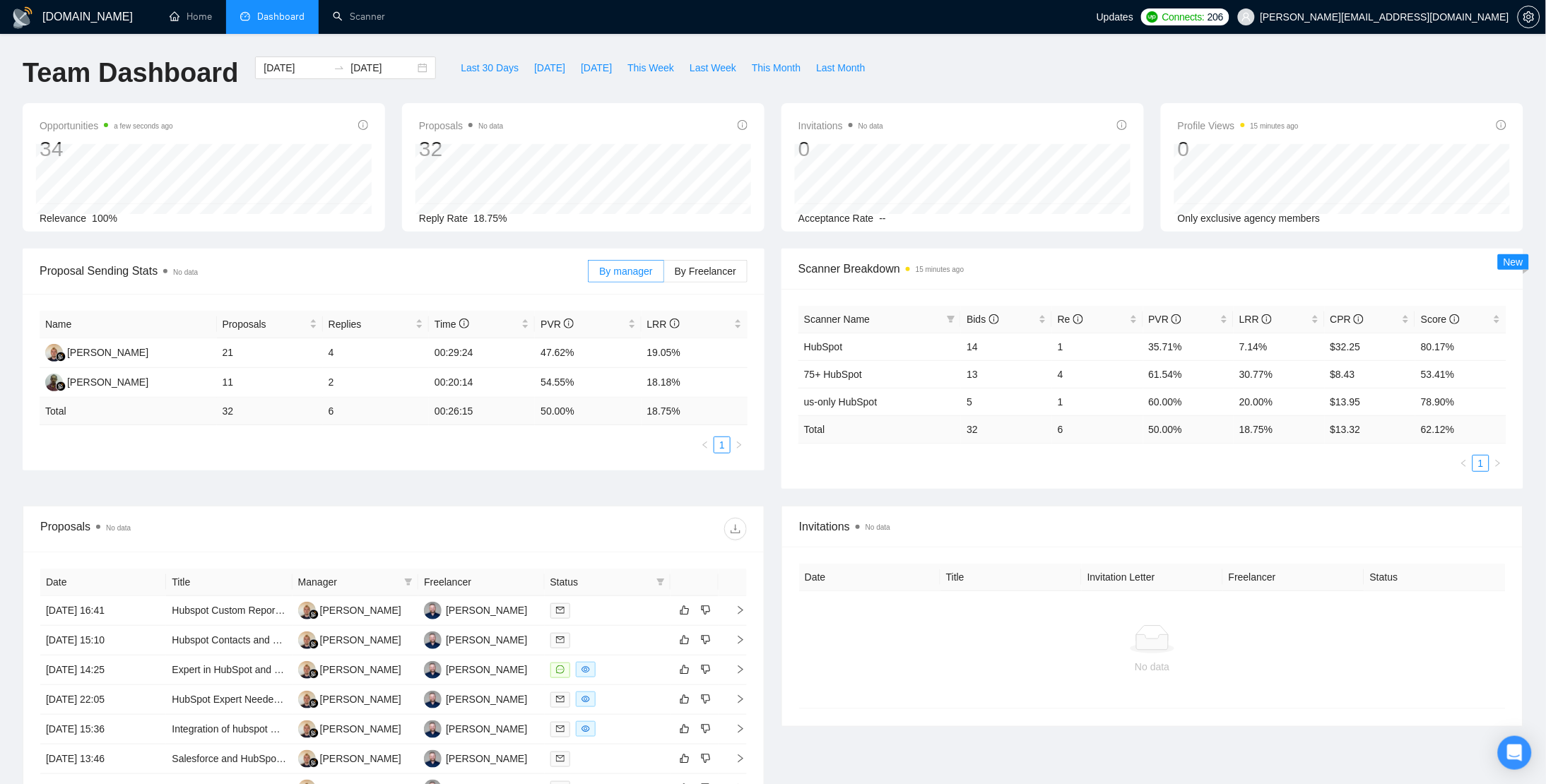
drag, startPoint x: 15, startPoint y: 539, endPoint x: 13, endPoint y: 510, distance: 29.1
click at [15, 539] on div "Proposals No data Date Title Manager Freelancer Status 05 Aug, 2025 16:41 Hubsp…" at bounding box center [393, 722] width 759 height 433
click at [353, 12] on link "Scanner" at bounding box center [359, 16] width 52 height 12
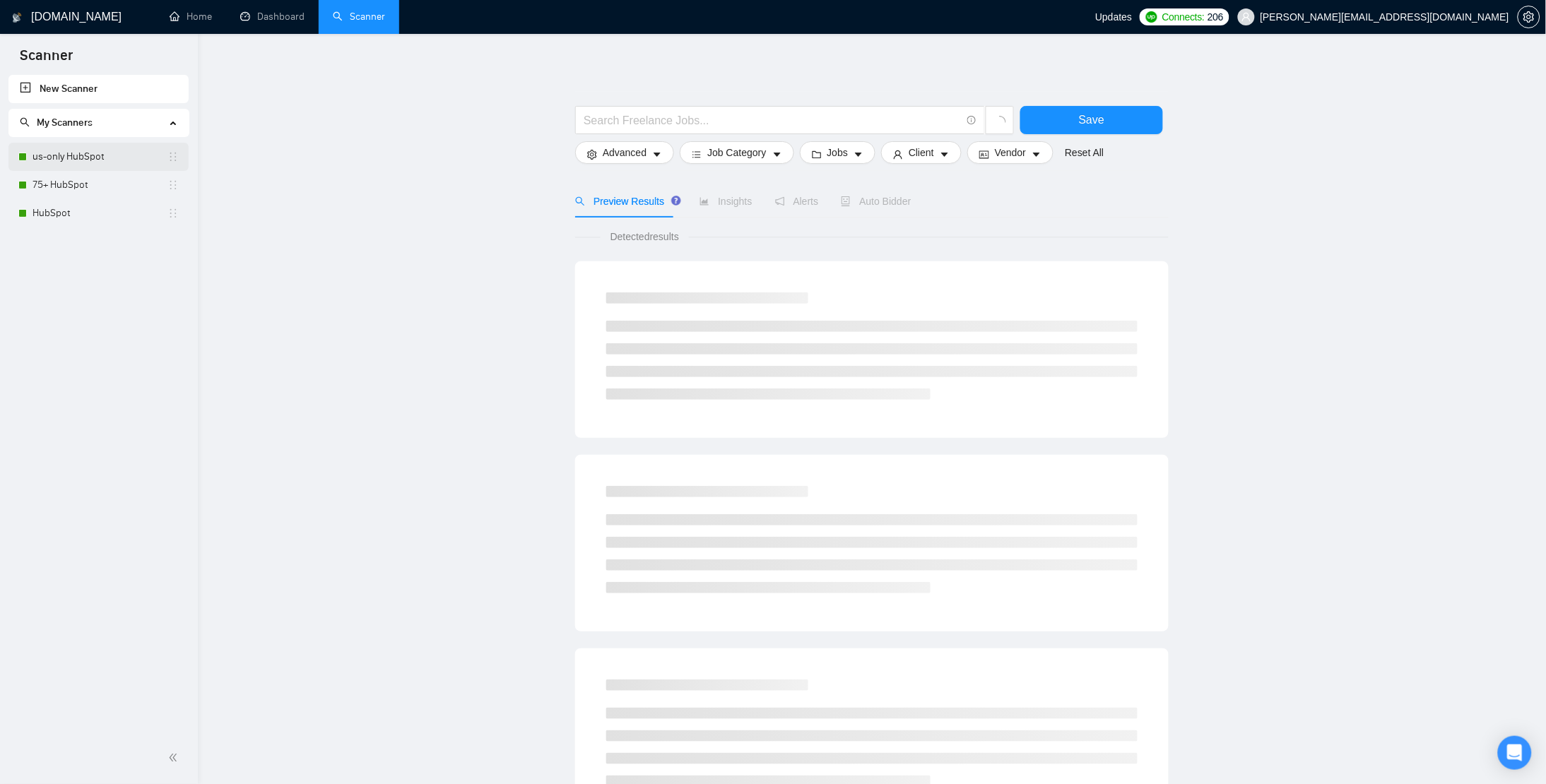
click at [79, 152] on link "us-only HubSpot" at bounding box center [100, 156] width 135 height 28
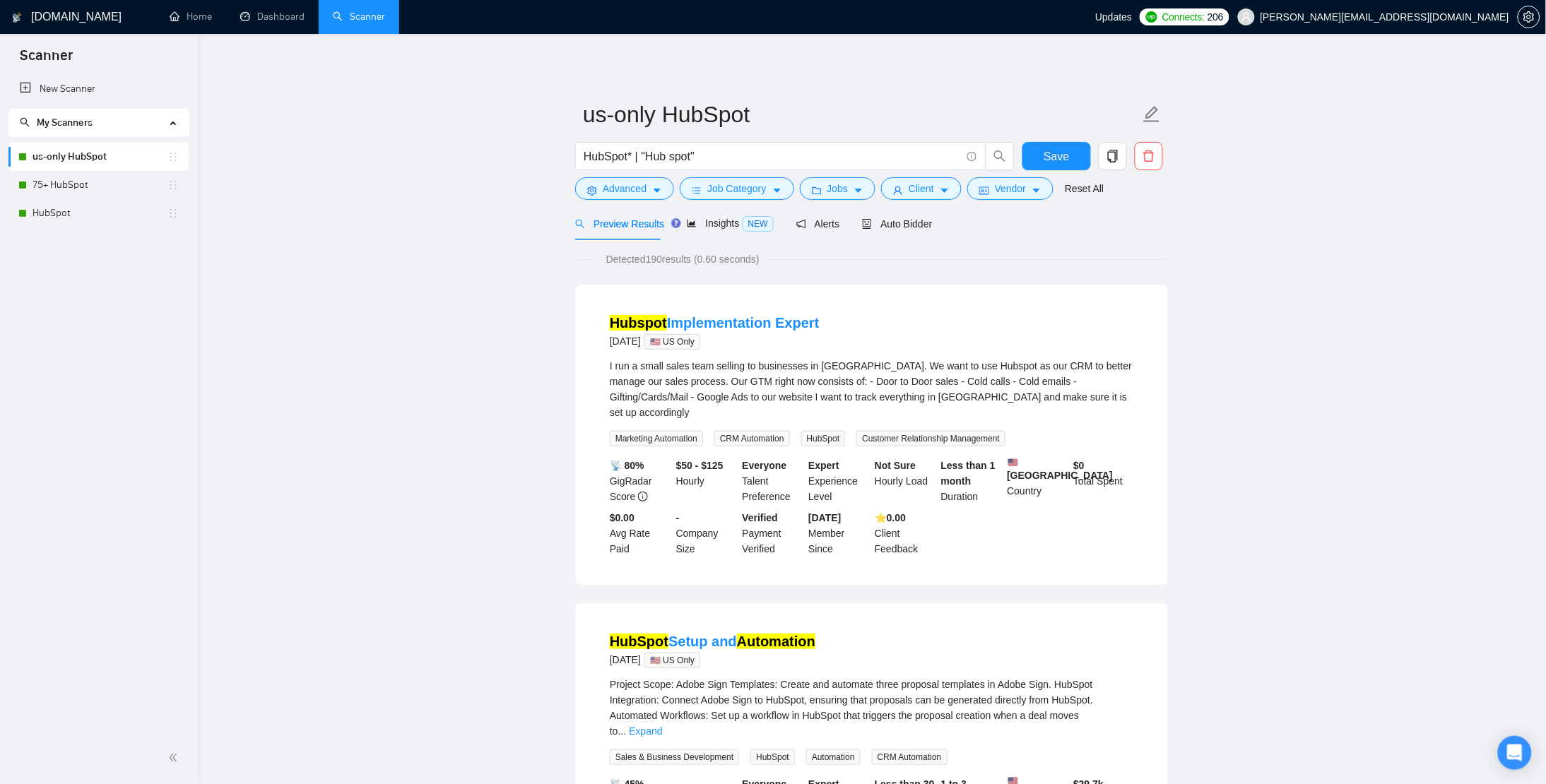
click at [1517, 750] on icon "Open Intercom Messenger" at bounding box center [1515, 753] width 17 height 18
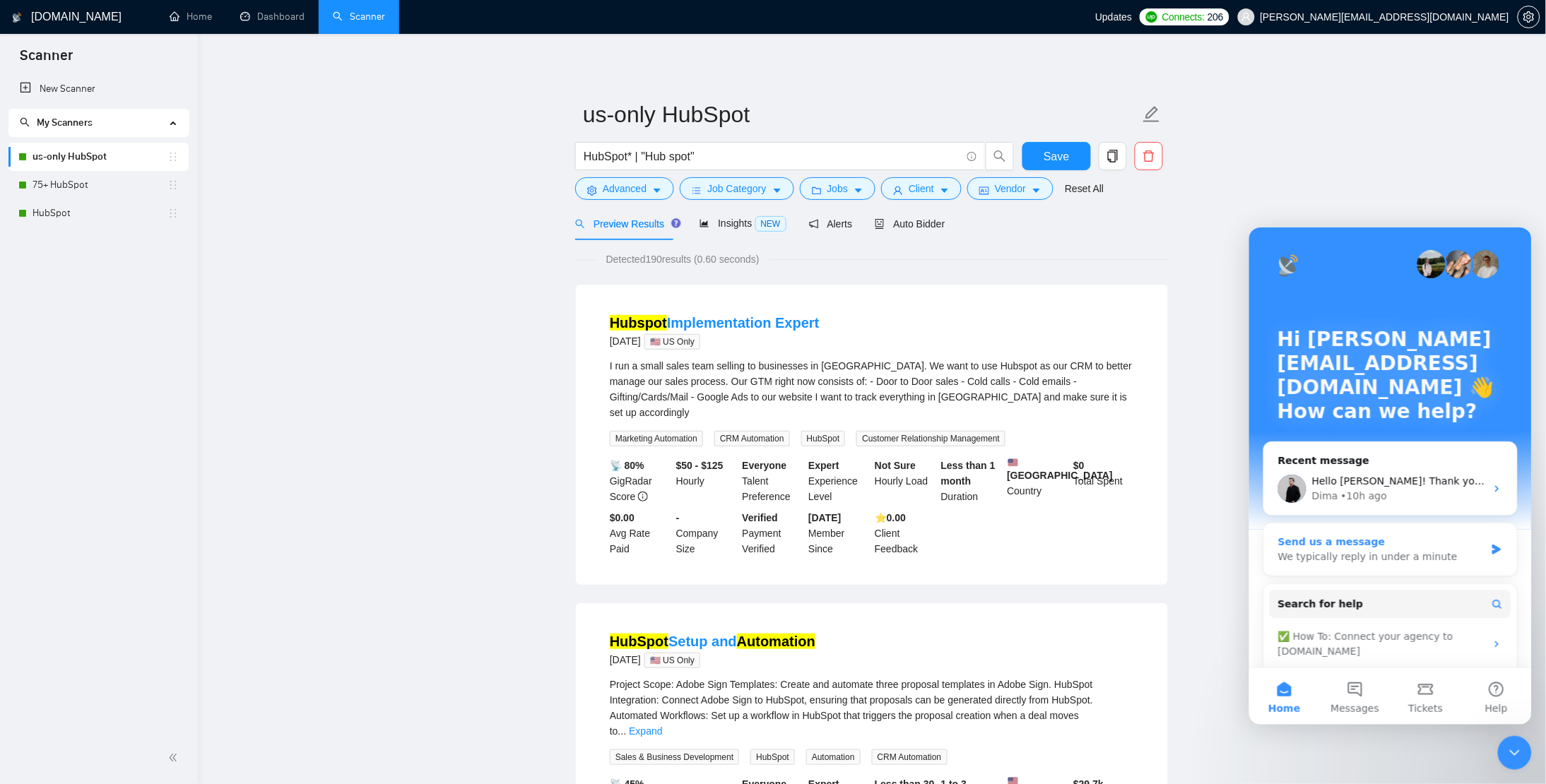
click at [1382, 559] on div "We typically reply in under a minute" at bounding box center [1381, 556] width 207 height 15
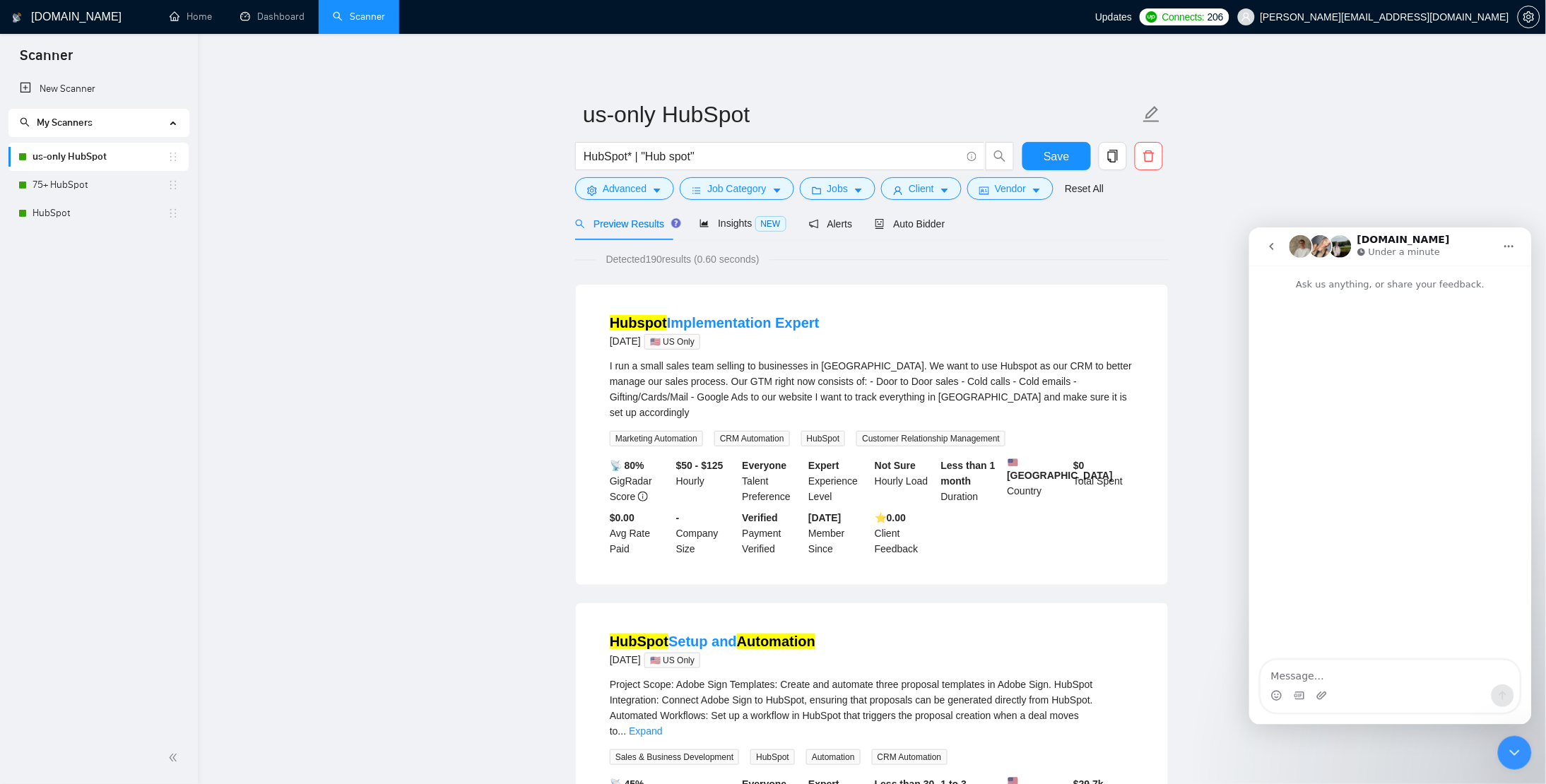
click at [1341, 666] on textarea "Message…" at bounding box center [1389, 672] width 259 height 24
type textarea "It doesn't appear my scanners are applying to jobs"
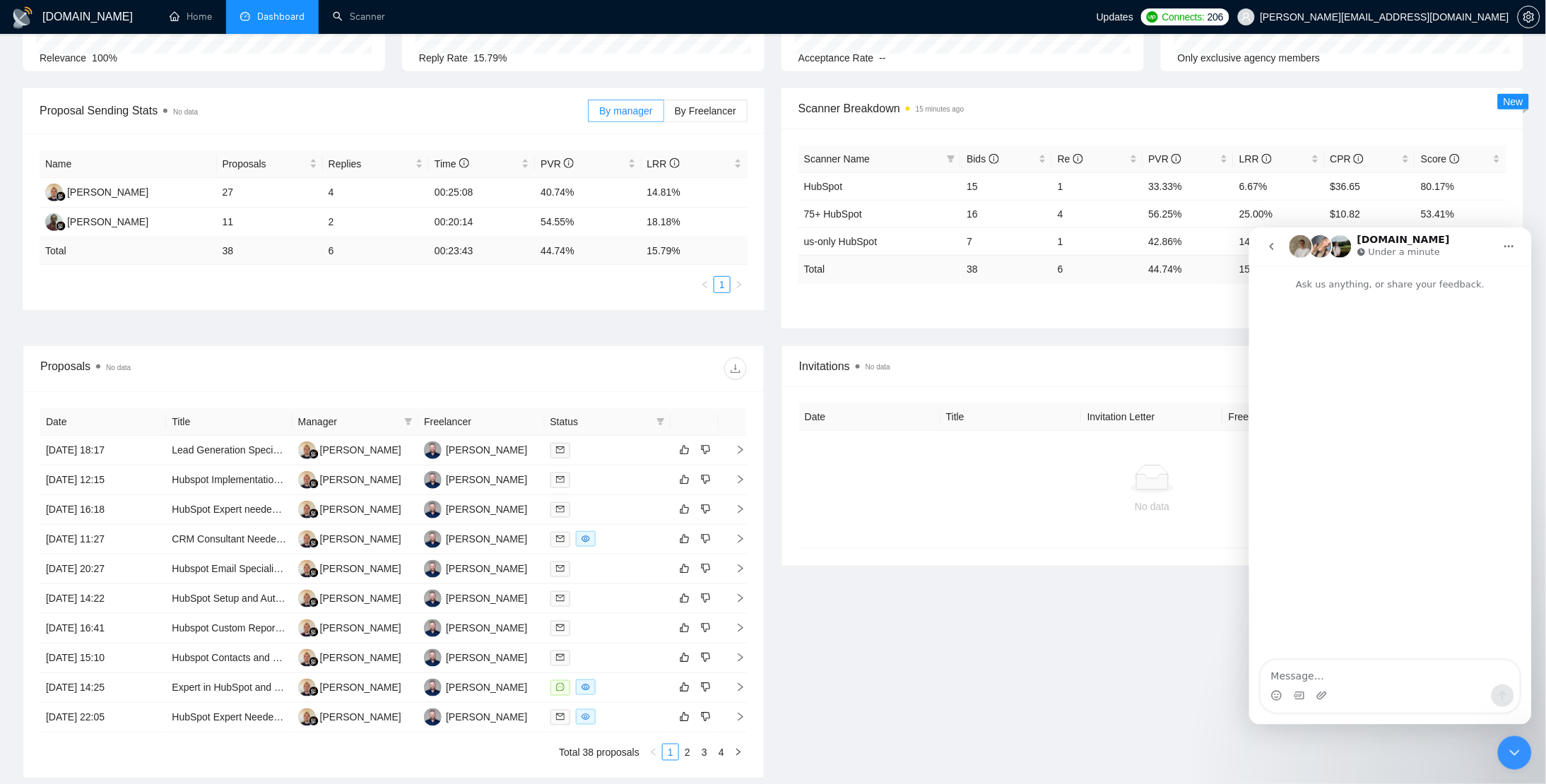
scroll to position [163, 0]
